Goal: Transaction & Acquisition: Download file/media

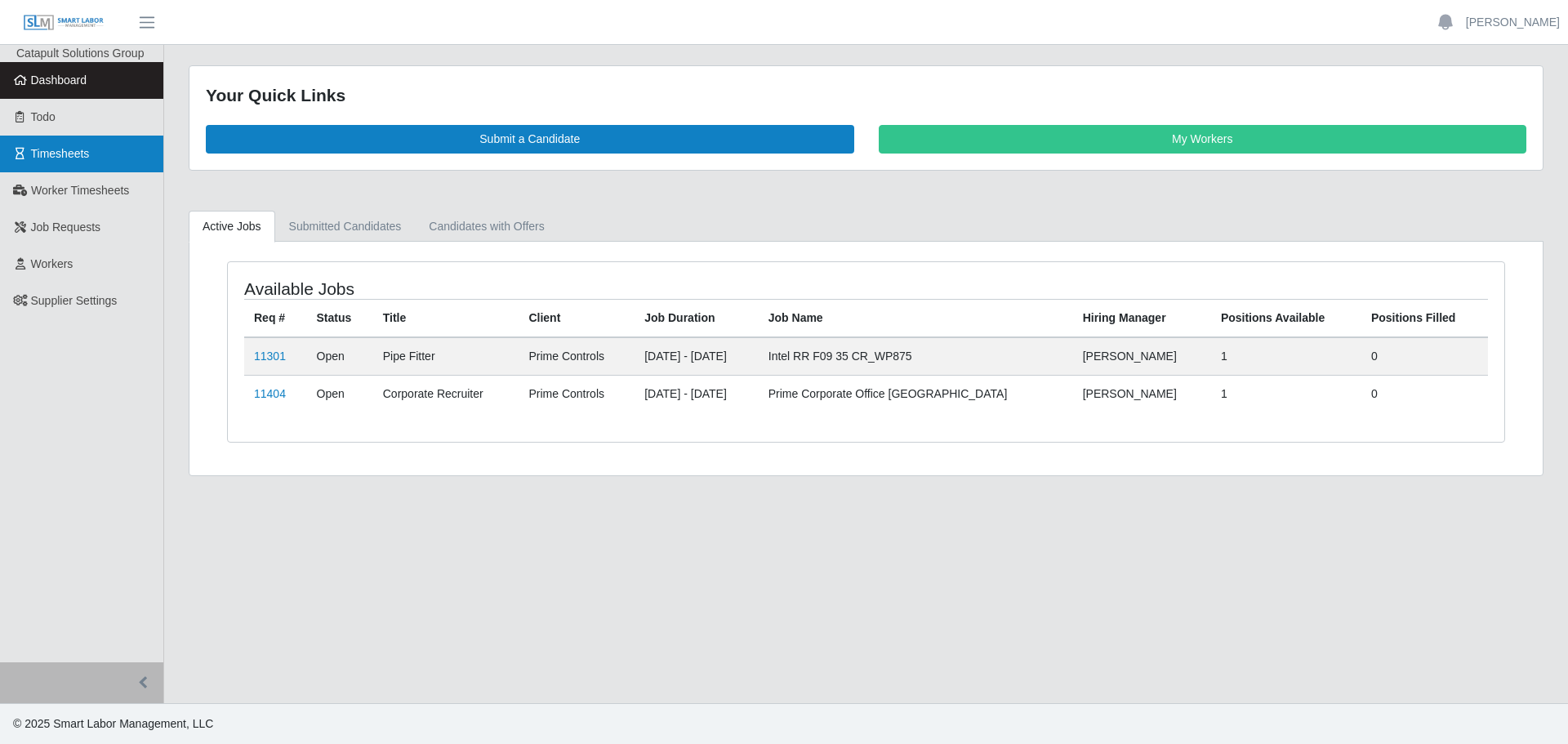
click at [108, 158] on link "Timesheets" at bounding box center [82, 153] width 164 height 37
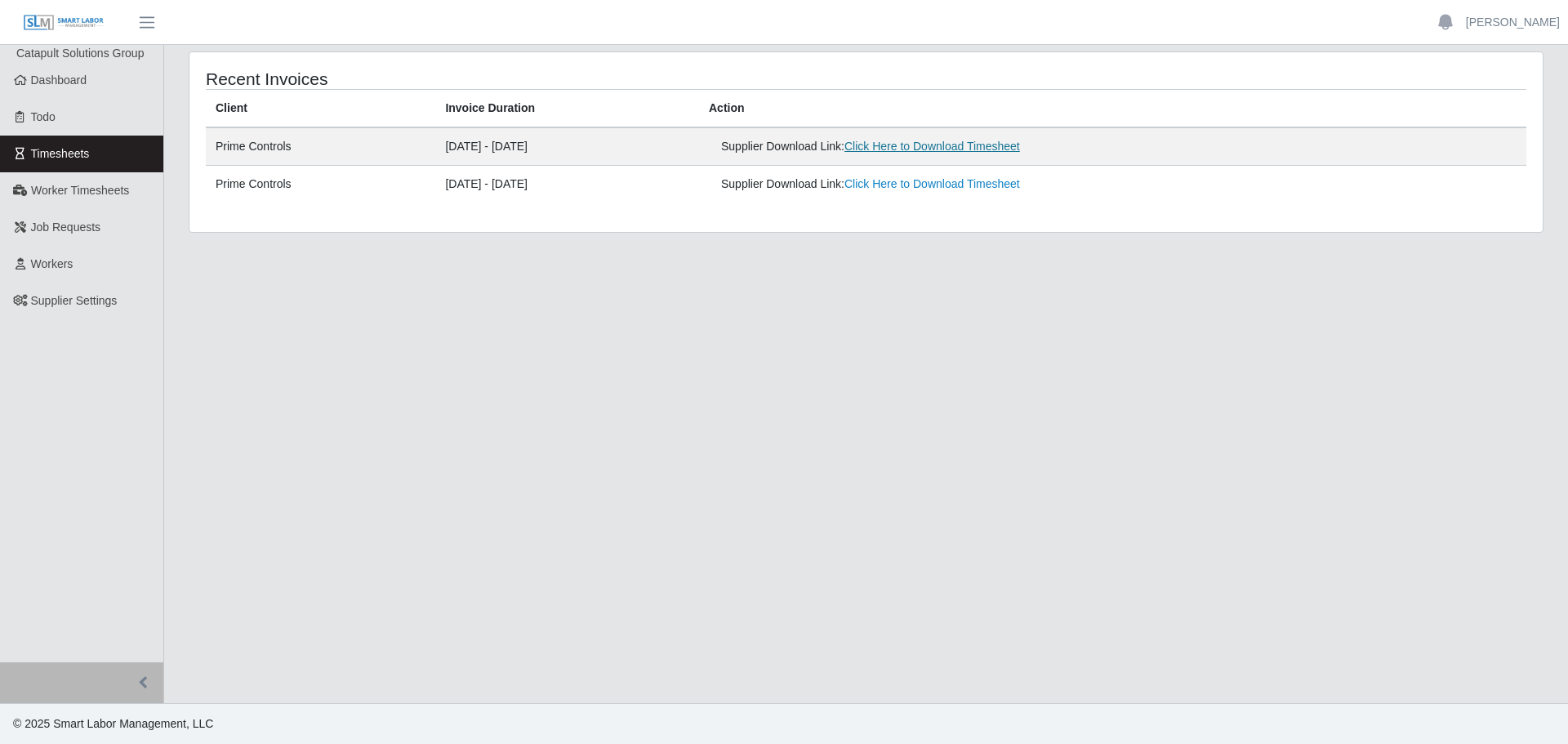
click at [979, 148] on link "Click Here to Download Timesheet" at bounding box center [932, 146] width 176 height 13
